Goal: Task Accomplishment & Management: Complete application form

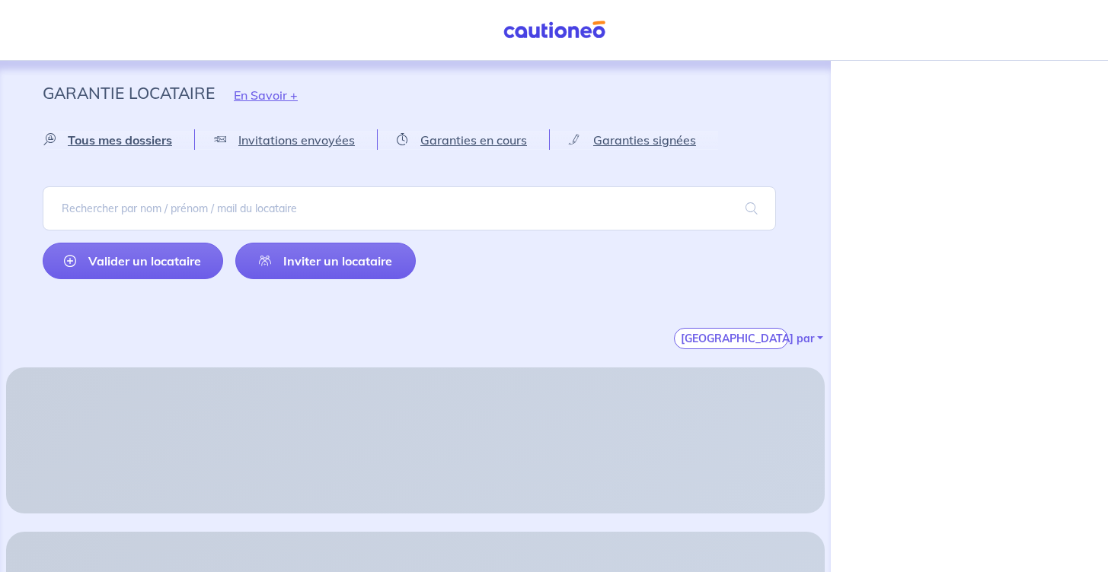
click at [562, 38] on img at bounding box center [554, 30] width 114 height 19
click at [531, 21] on img at bounding box center [554, 30] width 114 height 19
click at [143, 134] on span "Tous mes dossiers" at bounding box center [120, 139] width 104 height 15
click at [72, 104] on p "Garantie Locataire" at bounding box center [129, 92] width 172 height 27
click at [101, 92] on p "Garantie Locataire" at bounding box center [129, 92] width 172 height 27
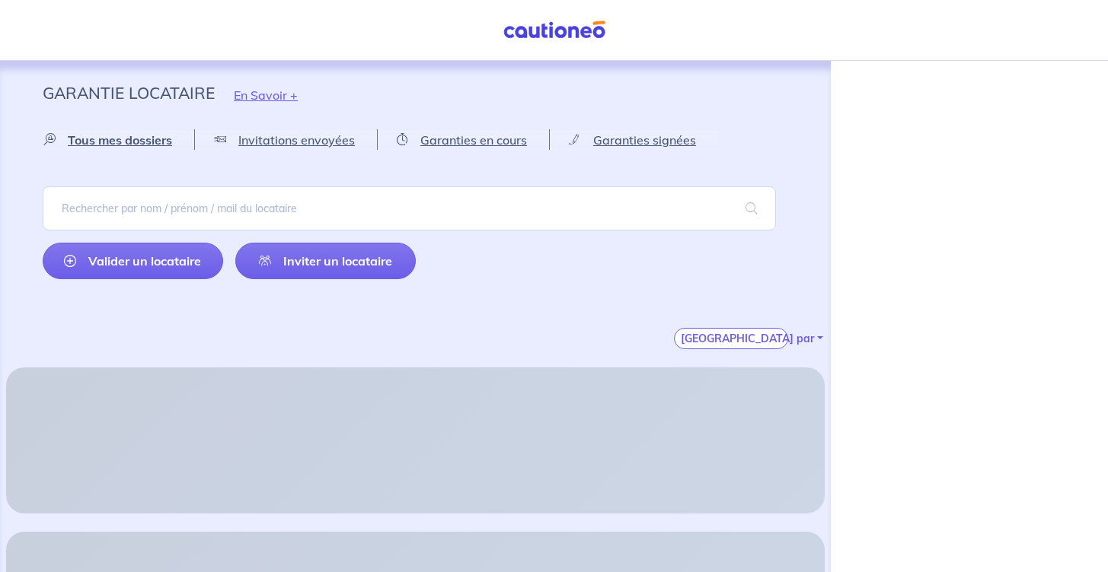
click at [537, 36] on img at bounding box center [554, 30] width 114 height 19
click at [191, 262] on link "Valider un locataire" at bounding box center [133, 261] width 180 height 37
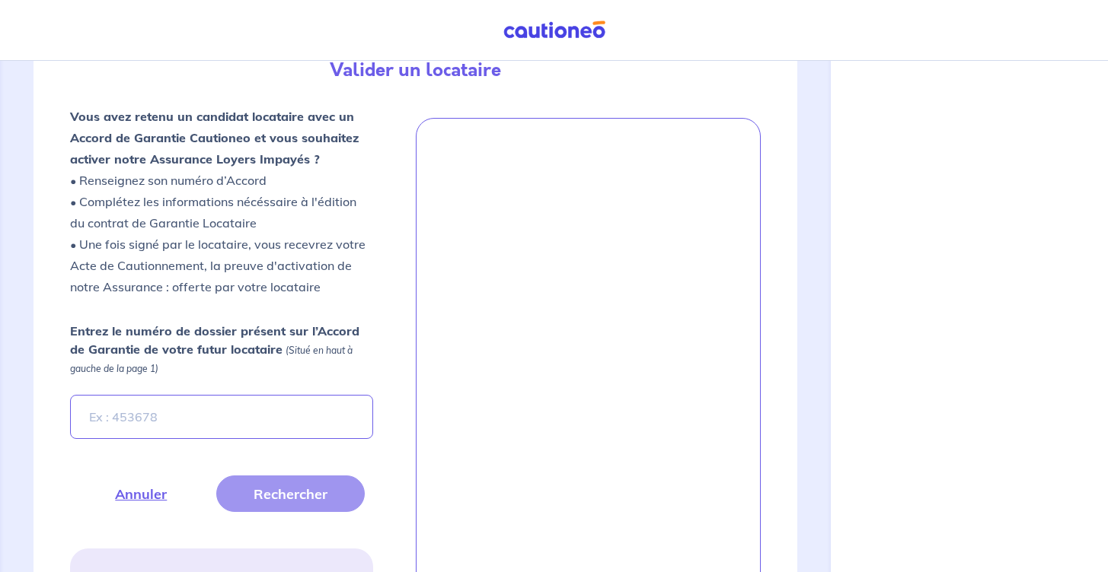
scroll to position [381, 0]
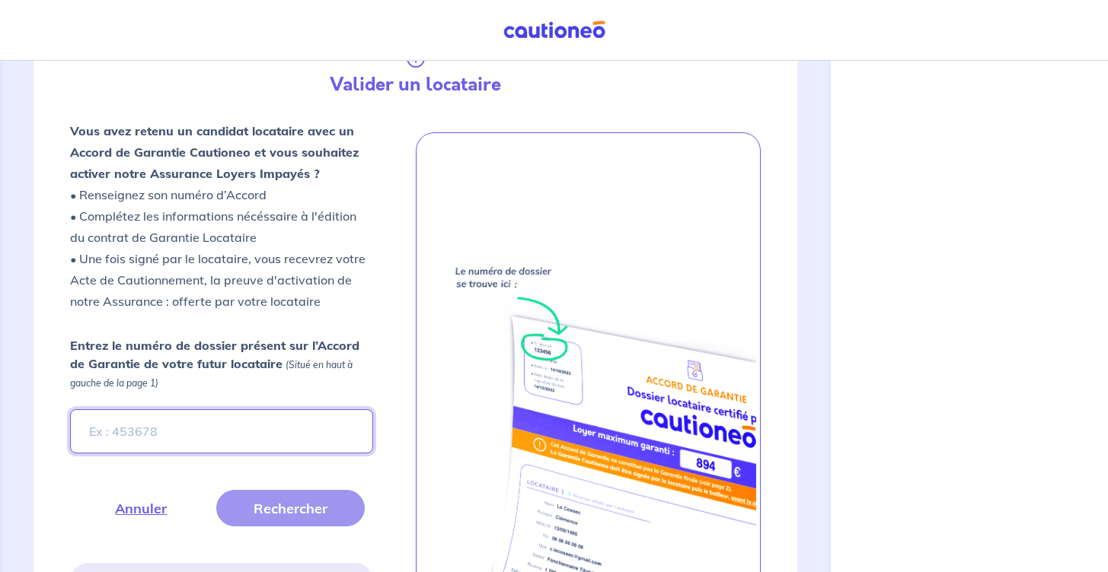
click at [203, 441] on input "Entrez le numéro de dossier présent sur l’Accord de Garantie de votre futur loc…" at bounding box center [221, 432] width 303 height 44
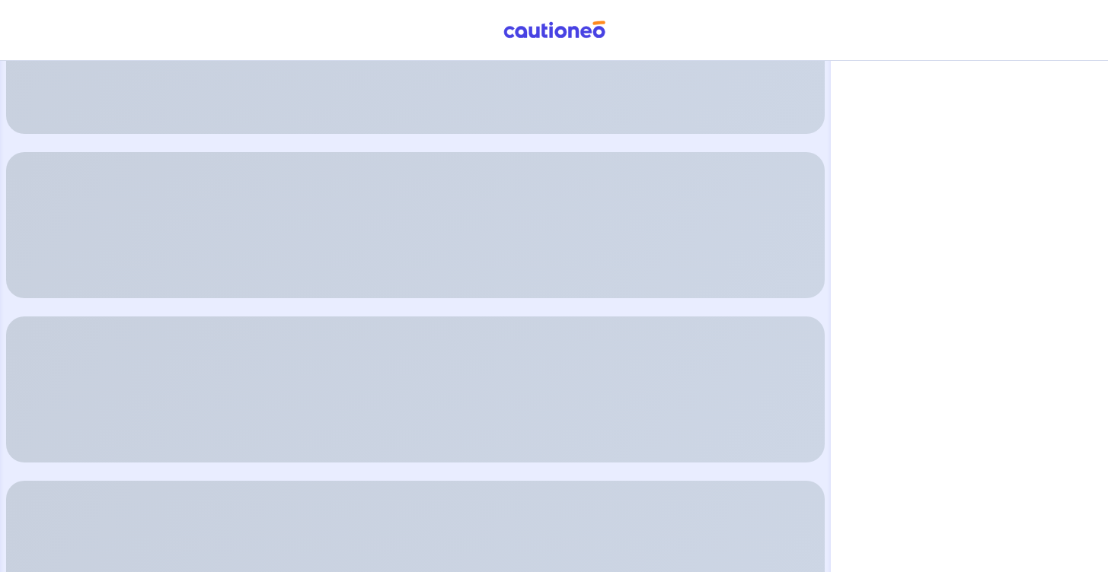
scroll to position [381, 0]
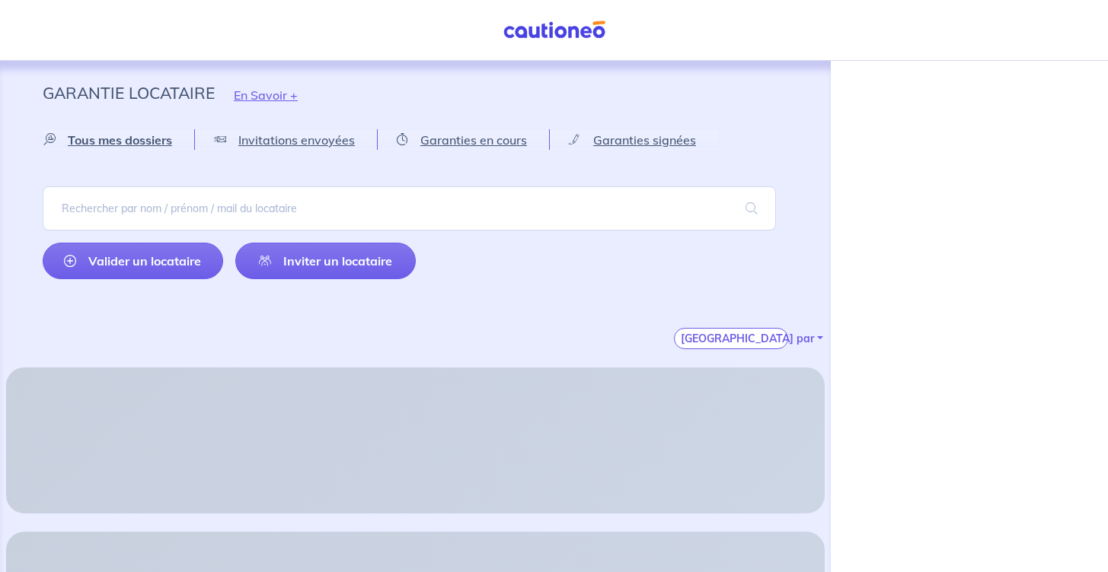
click at [129, 97] on p "Garantie Locataire" at bounding box center [129, 92] width 172 height 27
click at [1026, 26] on nav "Mon compte" at bounding box center [554, 30] width 1108 height 61
click at [502, 38] on img at bounding box center [554, 30] width 114 height 19
drag, startPoint x: 500, startPoint y: 38, endPoint x: 509, endPoint y: 38, distance: 9.1
click at [501, 38] on img at bounding box center [554, 30] width 114 height 19
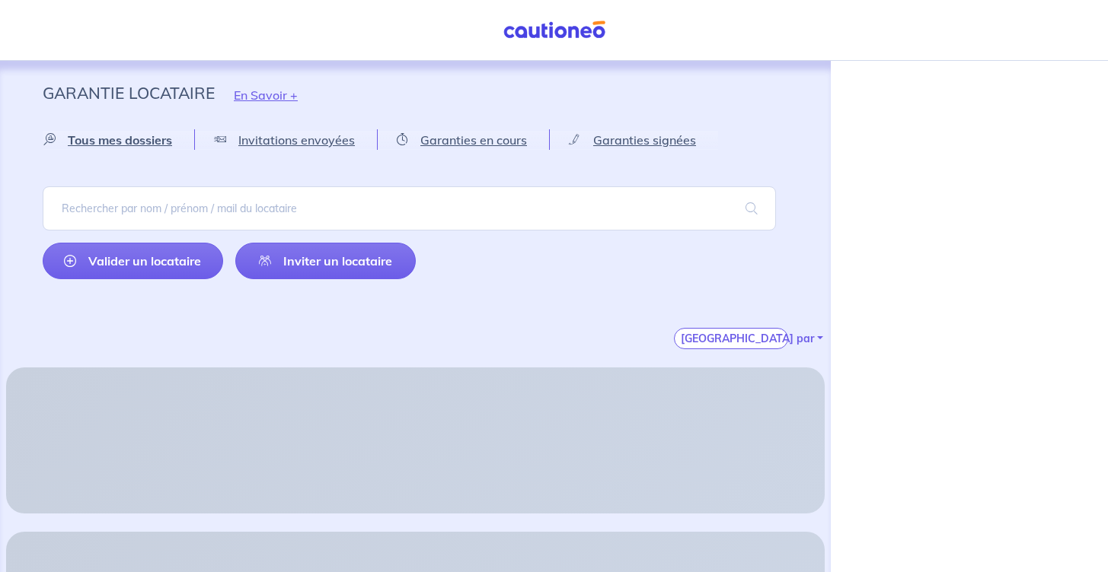
click at [511, 38] on img at bounding box center [554, 30] width 114 height 19
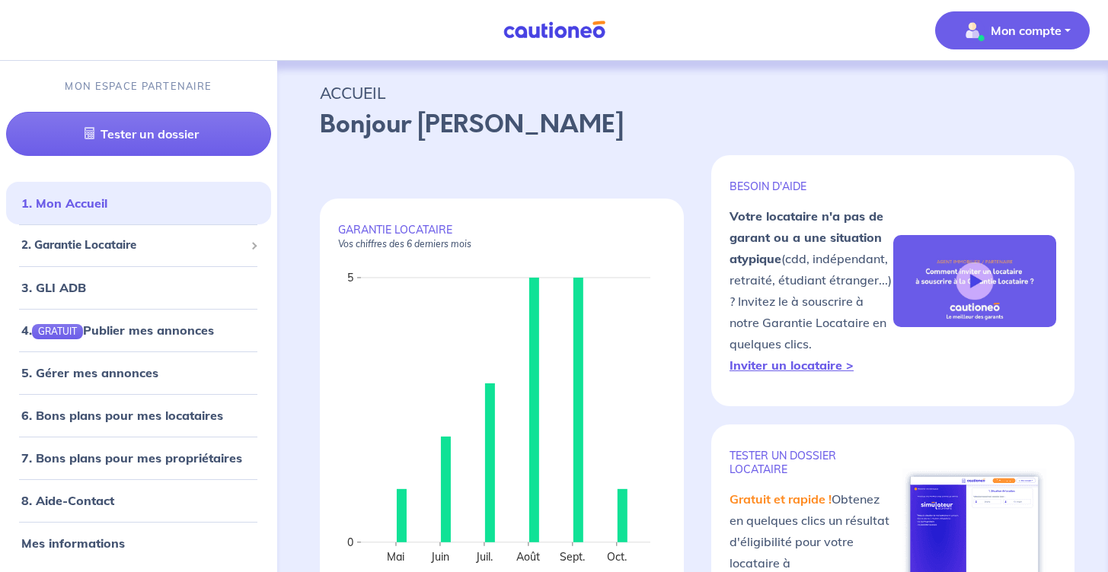
click at [1028, 27] on p "Mon compte" at bounding box center [1025, 30] width 71 height 18
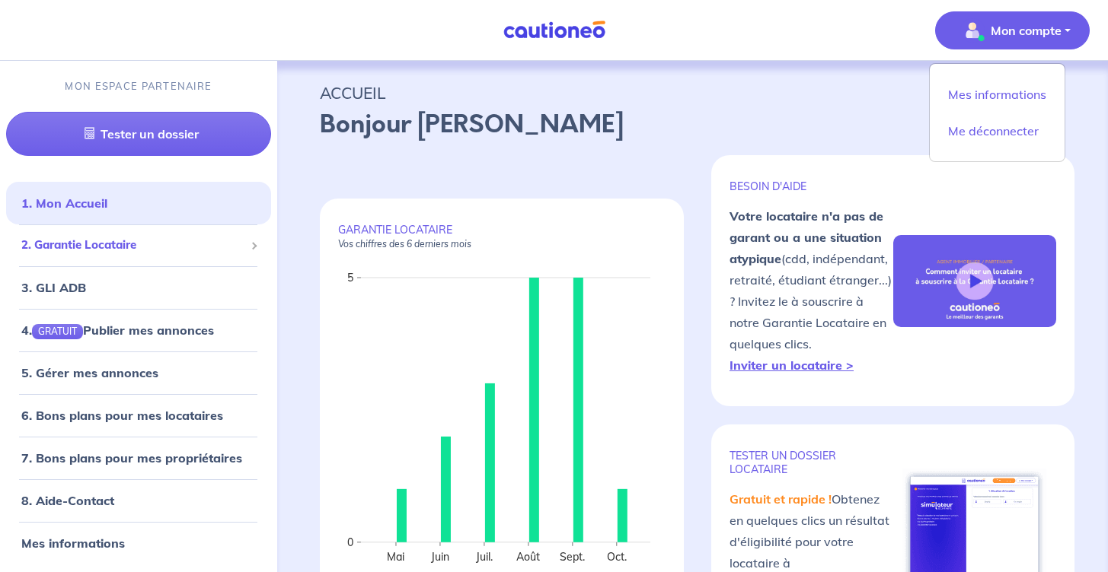
click at [128, 248] on span "2. Garantie Locataire" at bounding box center [132, 246] width 223 height 18
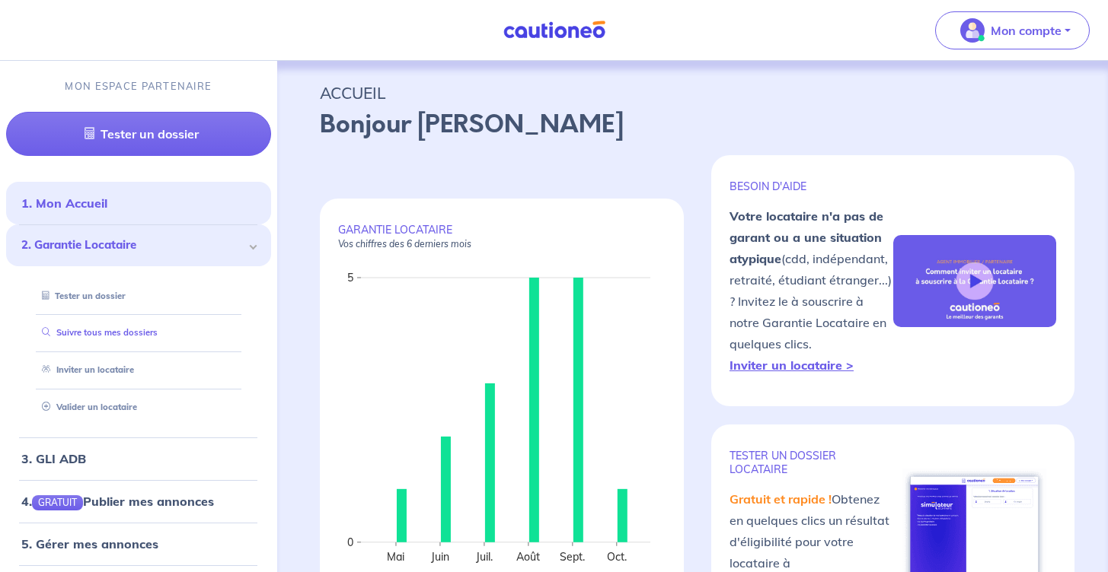
click at [118, 336] on link "Suivre tous mes dossiers" at bounding box center [97, 332] width 122 height 11
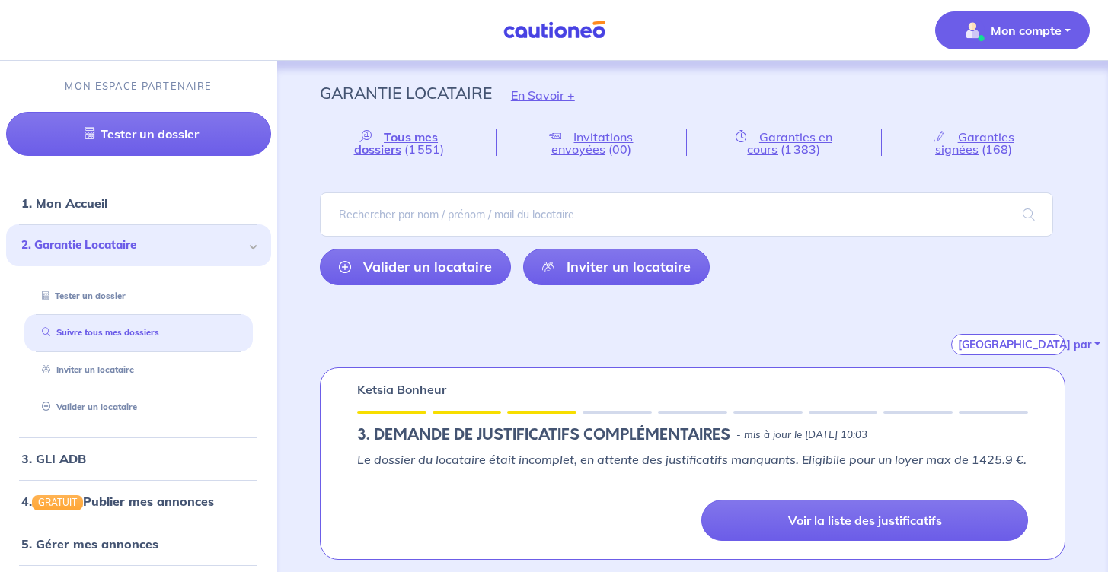
click at [1019, 40] on span "Mon compte" at bounding box center [1007, 30] width 107 height 24
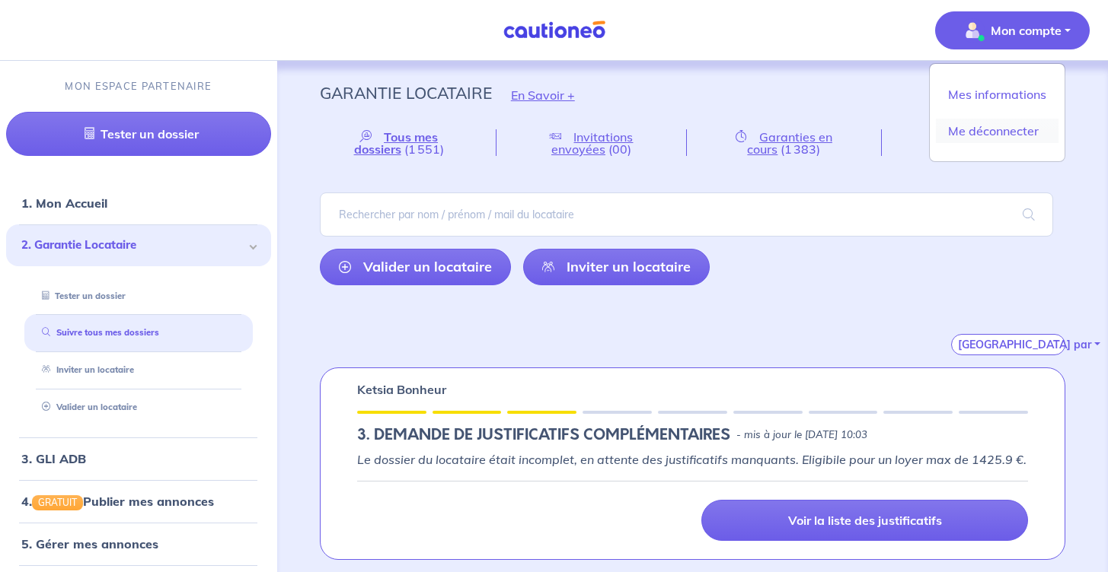
click at [957, 140] on link "Me déconnecter" at bounding box center [997, 131] width 123 height 24
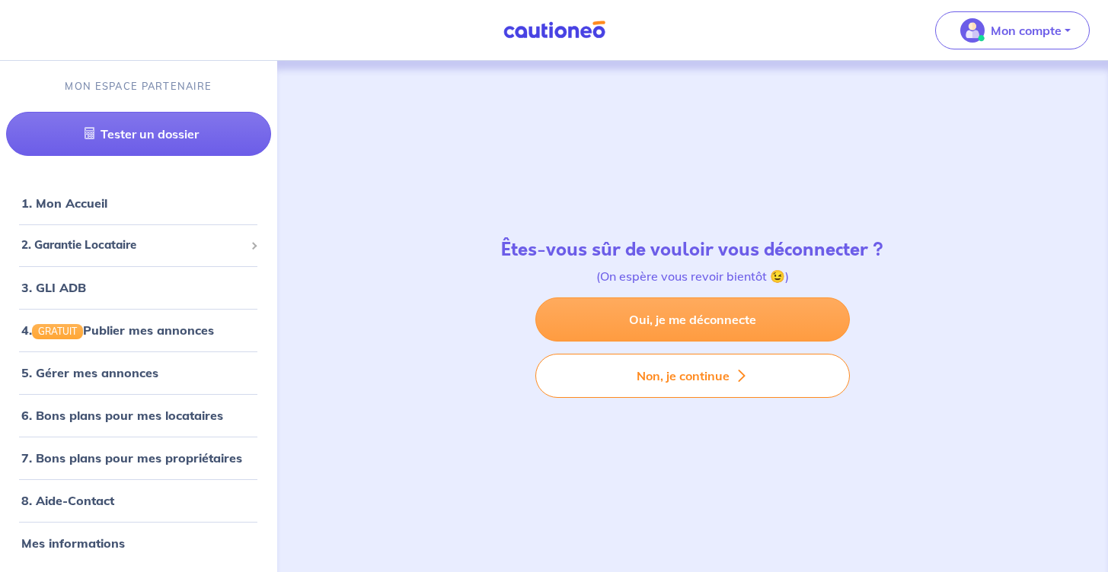
click at [687, 326] on link "Oui, je me déconnecte" at bounding box center [692, 320] width 314 height 44
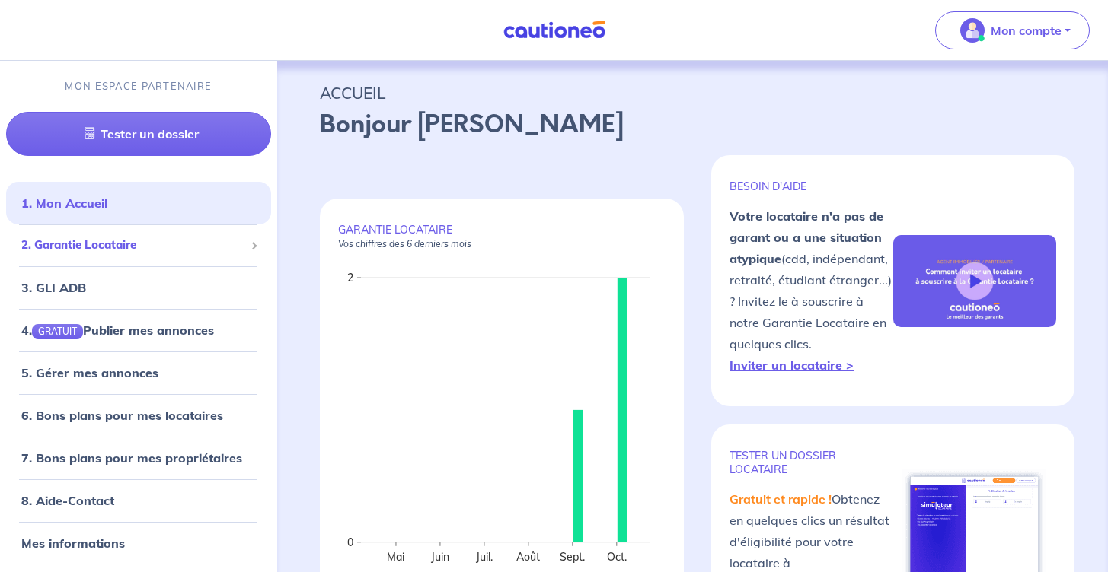
click at [122, 243] on span "2. Garantie Locataire" at bounding box center [132, 246] width 223 height 18
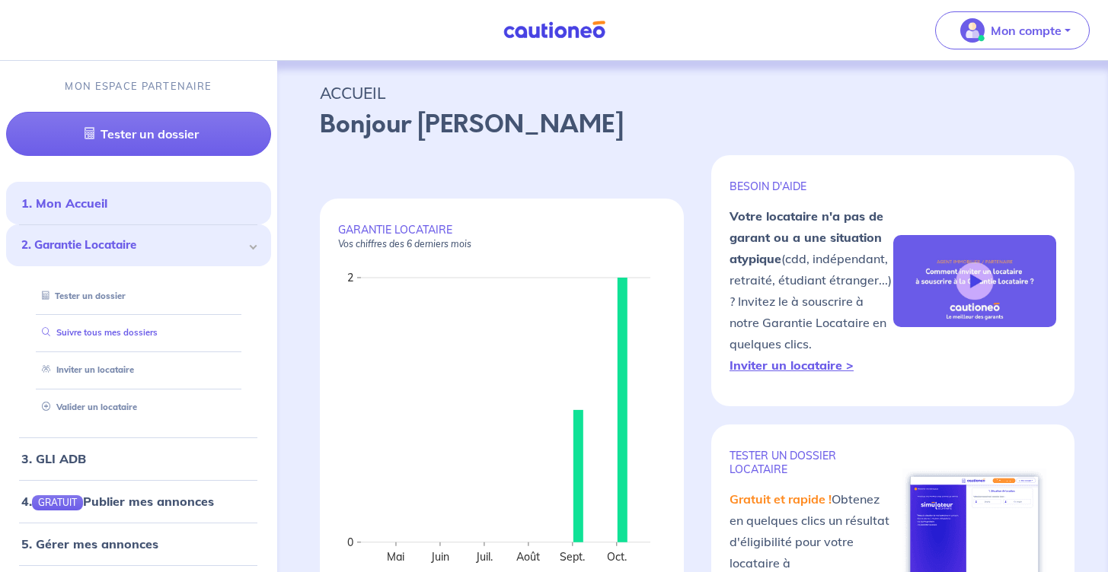
click at [105, 338] on link "Suivre tous mes dossiers" at bounding box center [97, 332] width 122 height 11
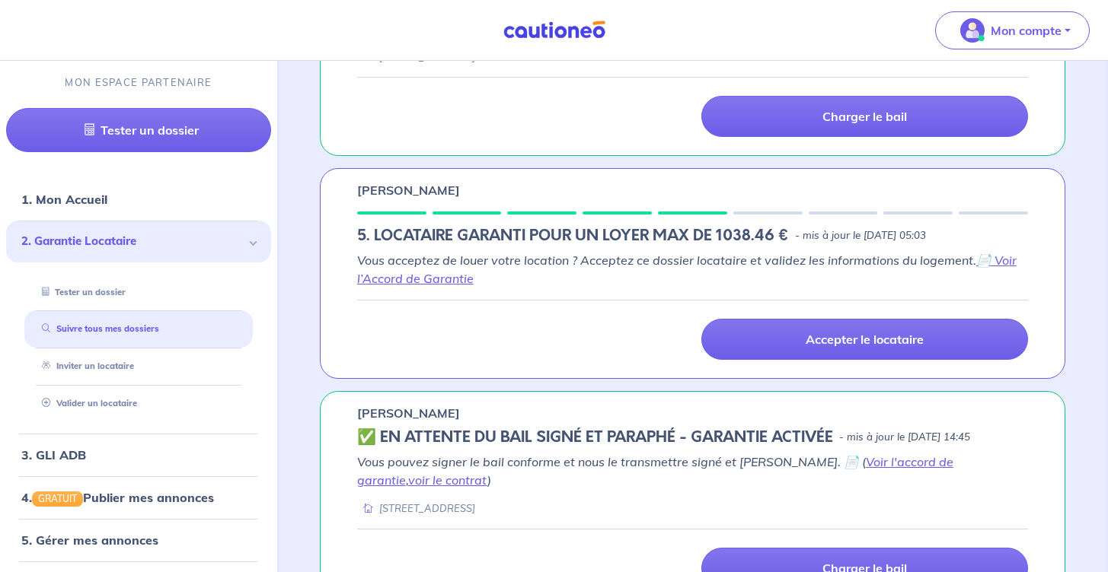
scroll to position [654, 0]
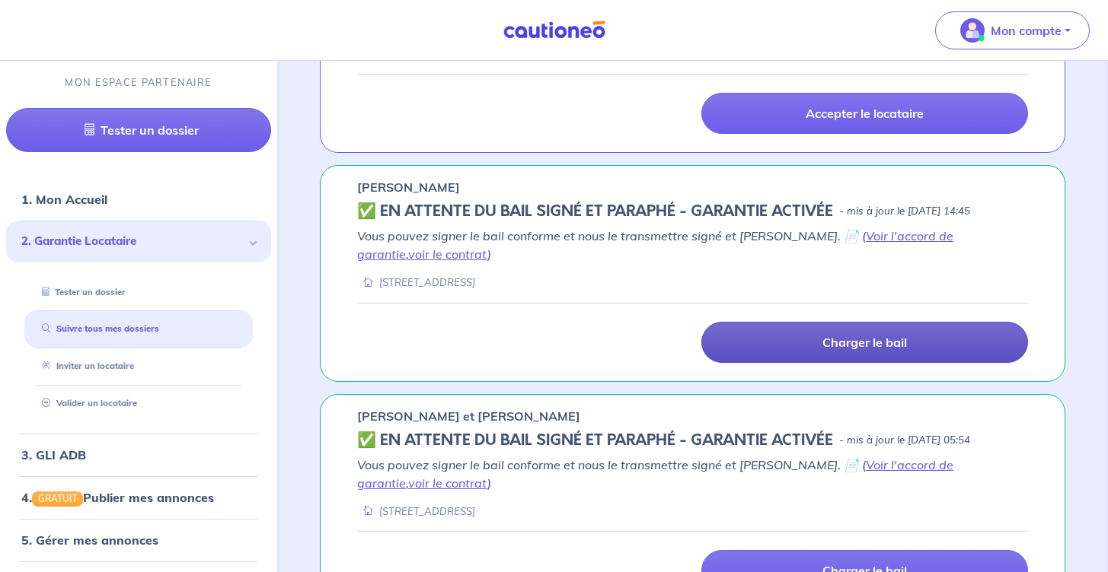
click at [820, 342] on link "Charger le bail" at bounding box center [864, 342] width 327 height 41
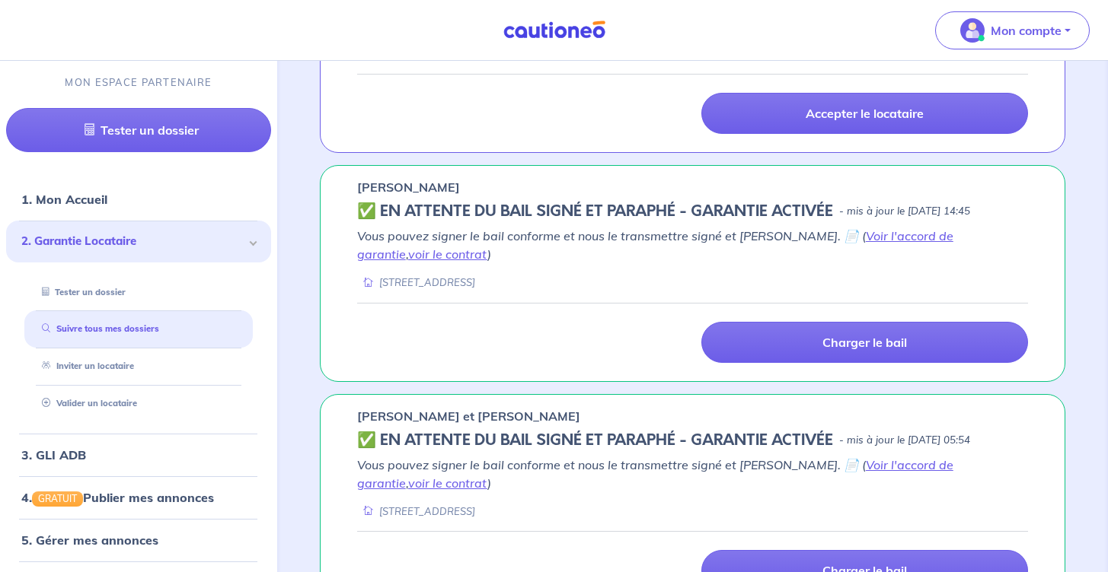
scroll to position [593, 0]
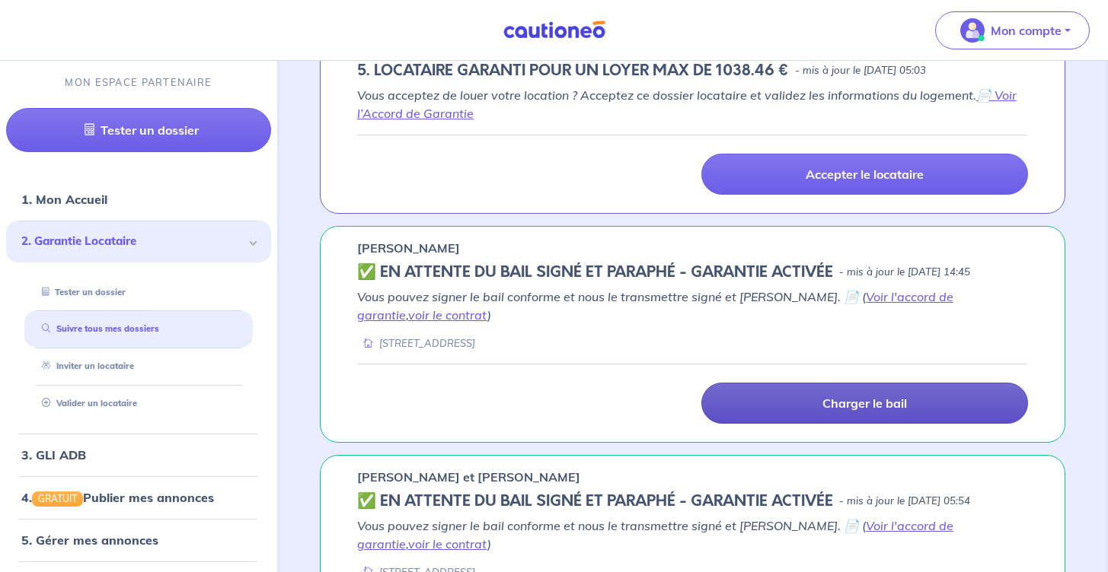
click at [867, 408] on p "Charger le bail" at bounding box center [864, 403] width 85 height 15
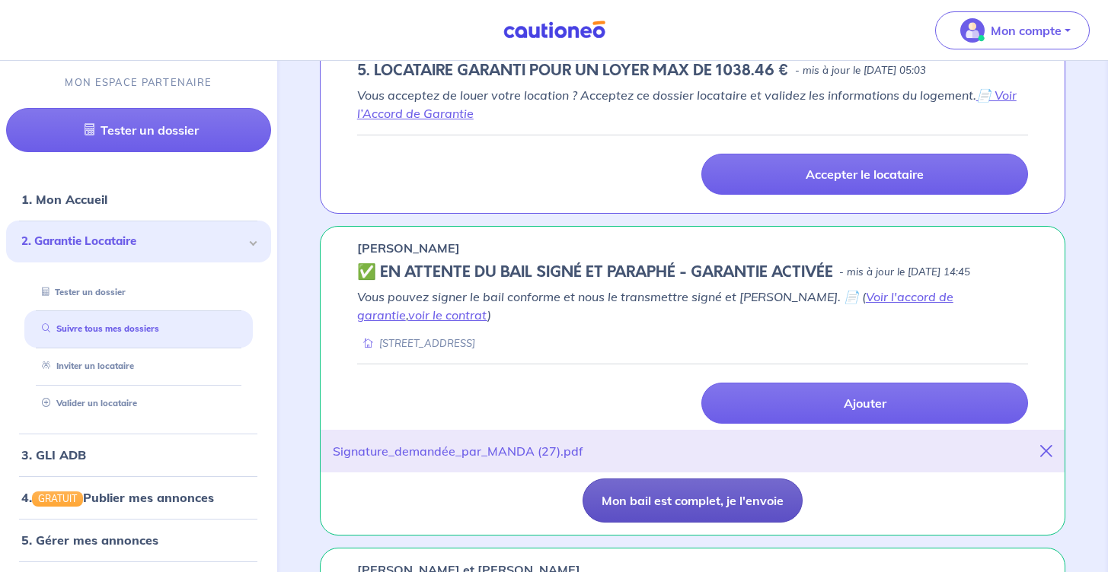
click at [721, 508] on button "Mon bail est complet, je l'envoie" at bounding box center [692, 501] width 220 height 44
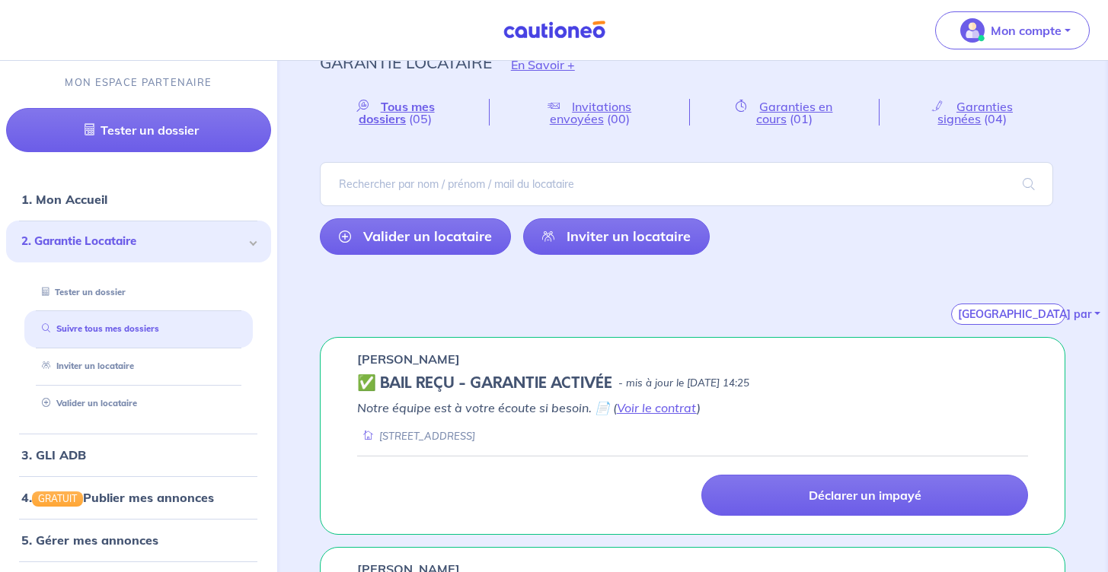
scroll to position [33, 0]
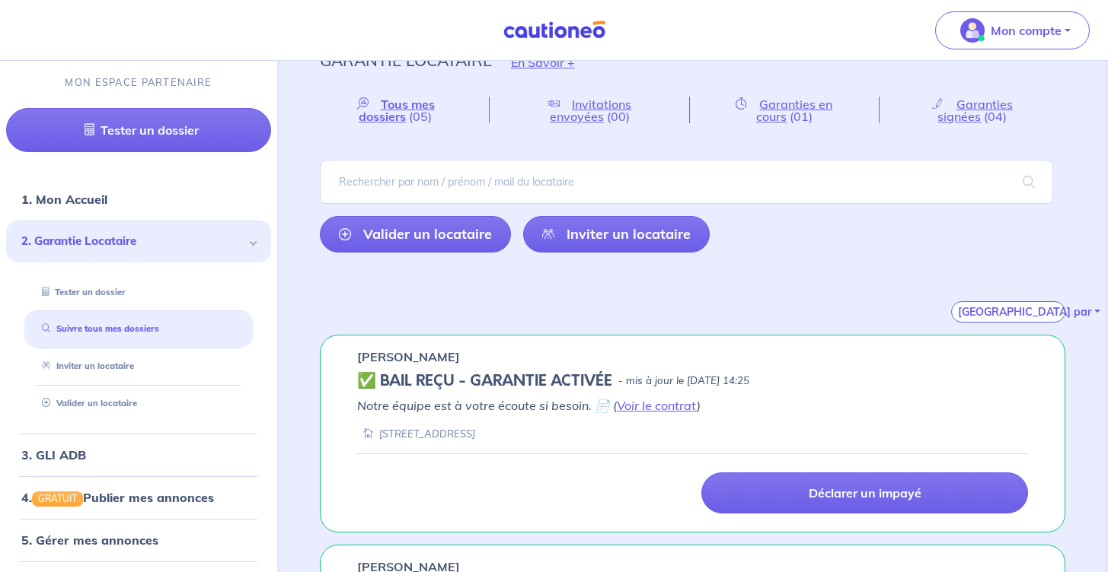
click at [582, 309] on div "[GEOGRAPHIC_DATA] par" at bounding box center [692, 294] width 745 height 58
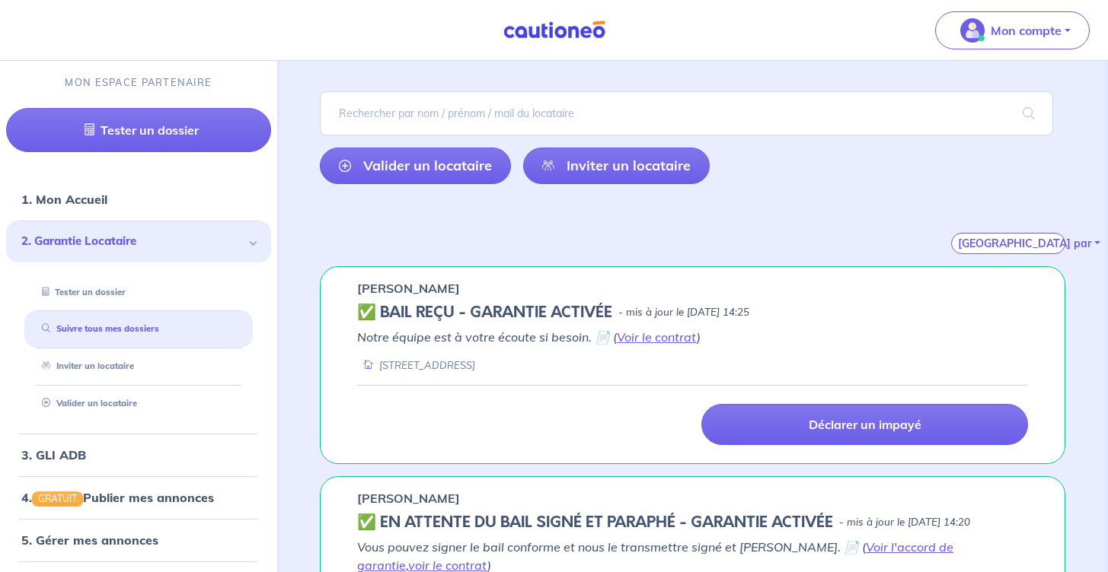
scroll to position [166, 0]
